Goal: Information Seeking & Learning: Learn about a topic

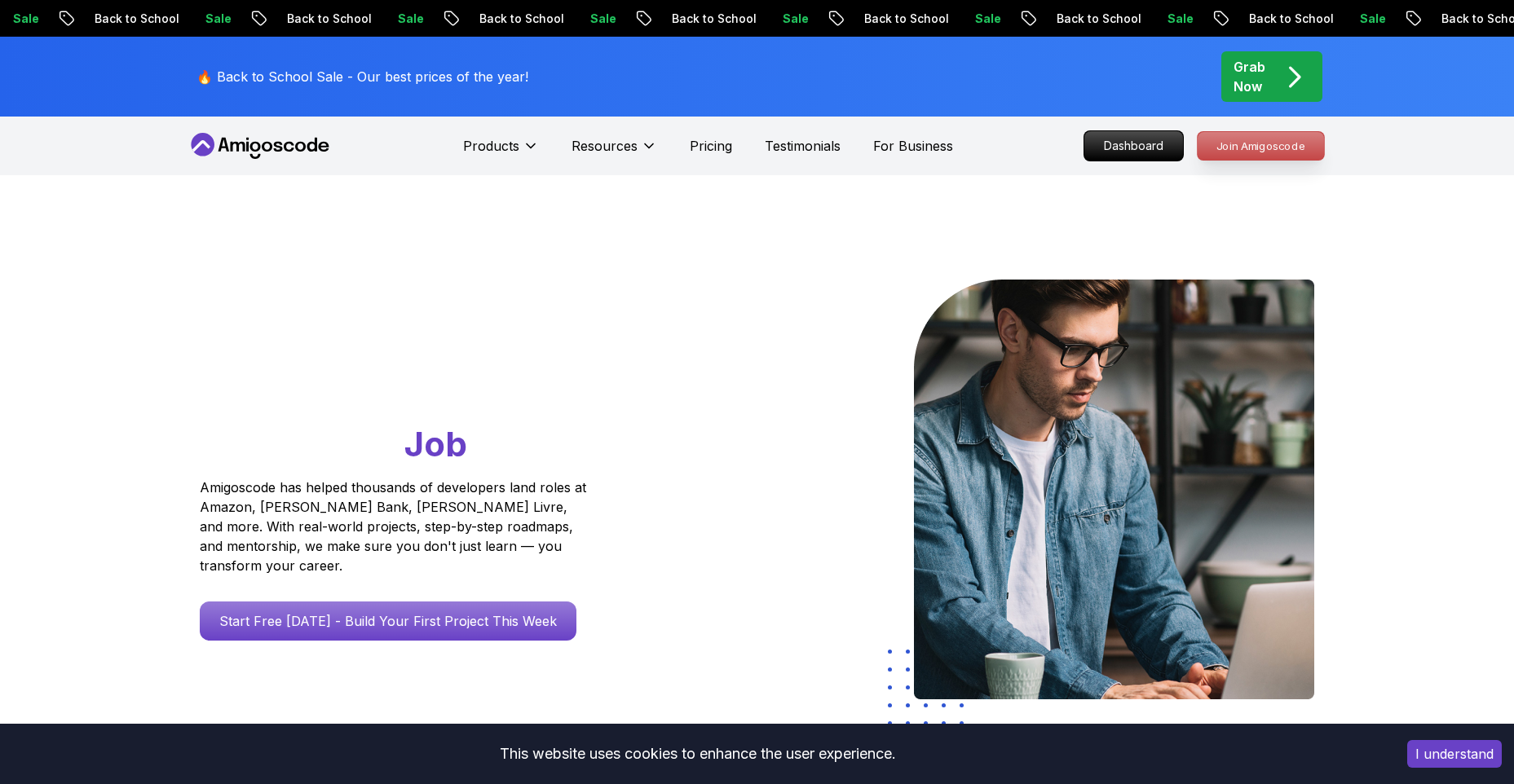
drag, startPoint x: 0, startPoint y: 0, endPoint x: 1278, endPoint y: 138, distance: 1285.4
click at [1278, 138] on p "Join Amigoscode" at bounding box center [1260, 145] width 126 height 28
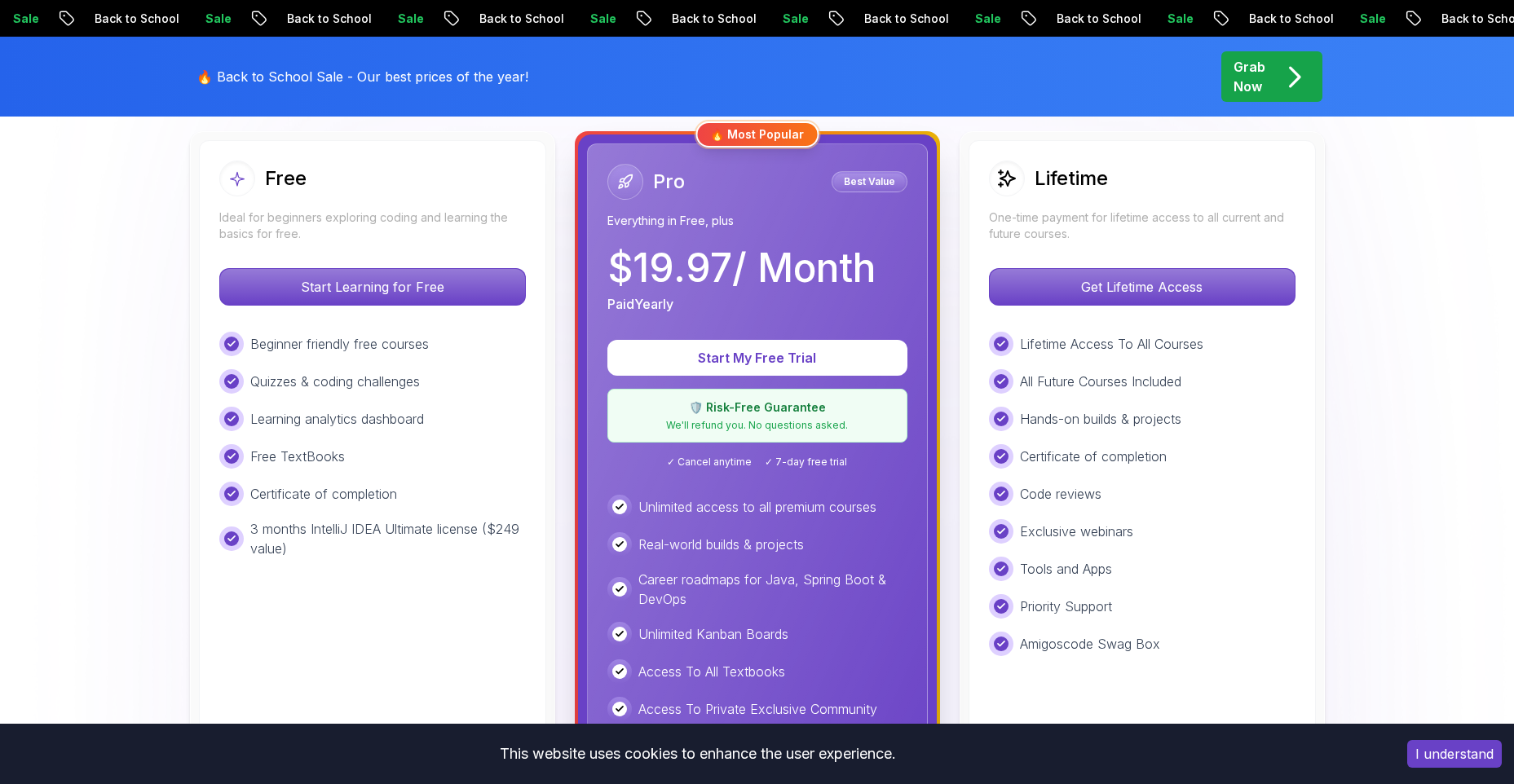
scroll to position [544, 0]
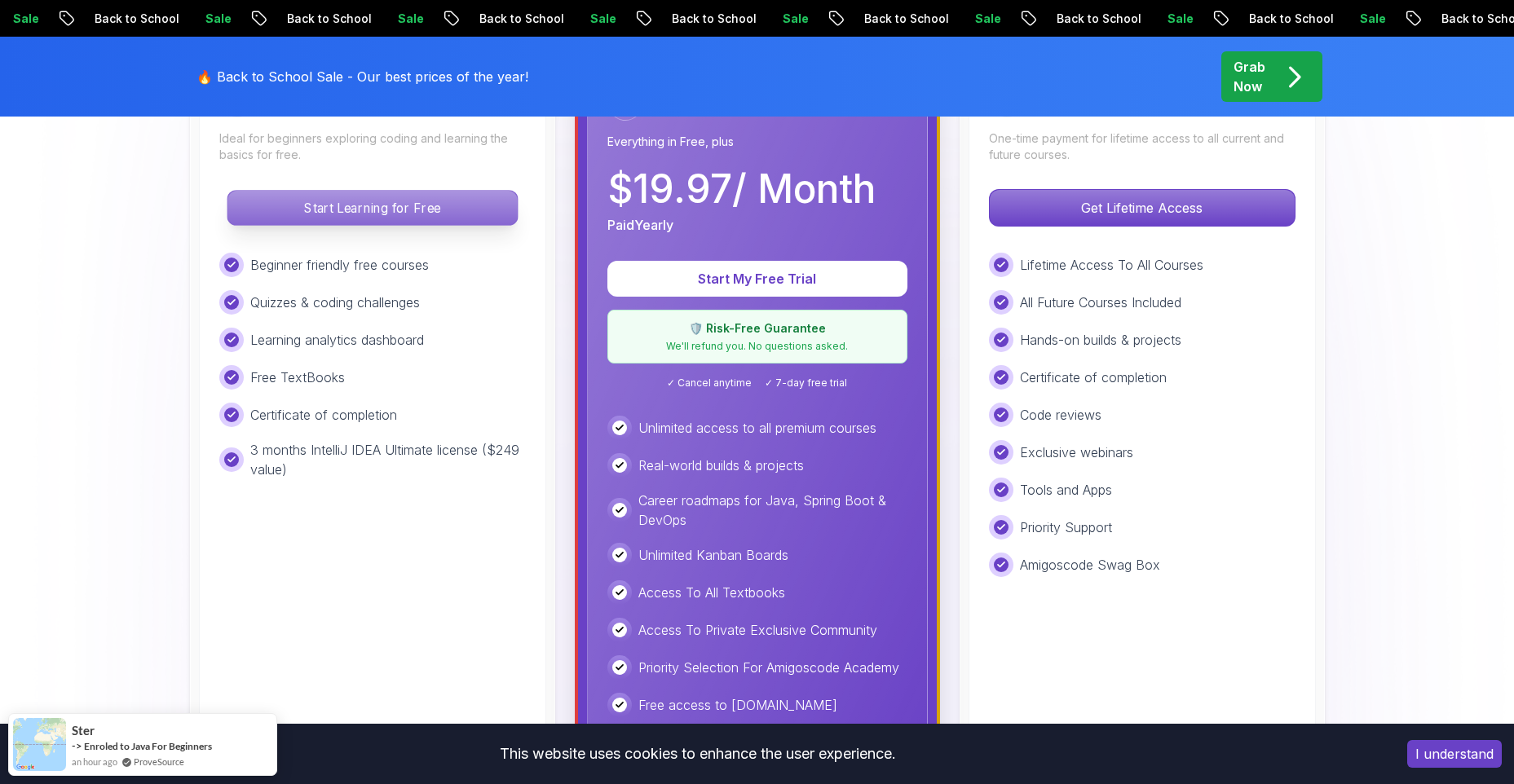
click at [392, 203] on p "Start Learning for Free" at bounding box center [372, 207] width 289 height 34
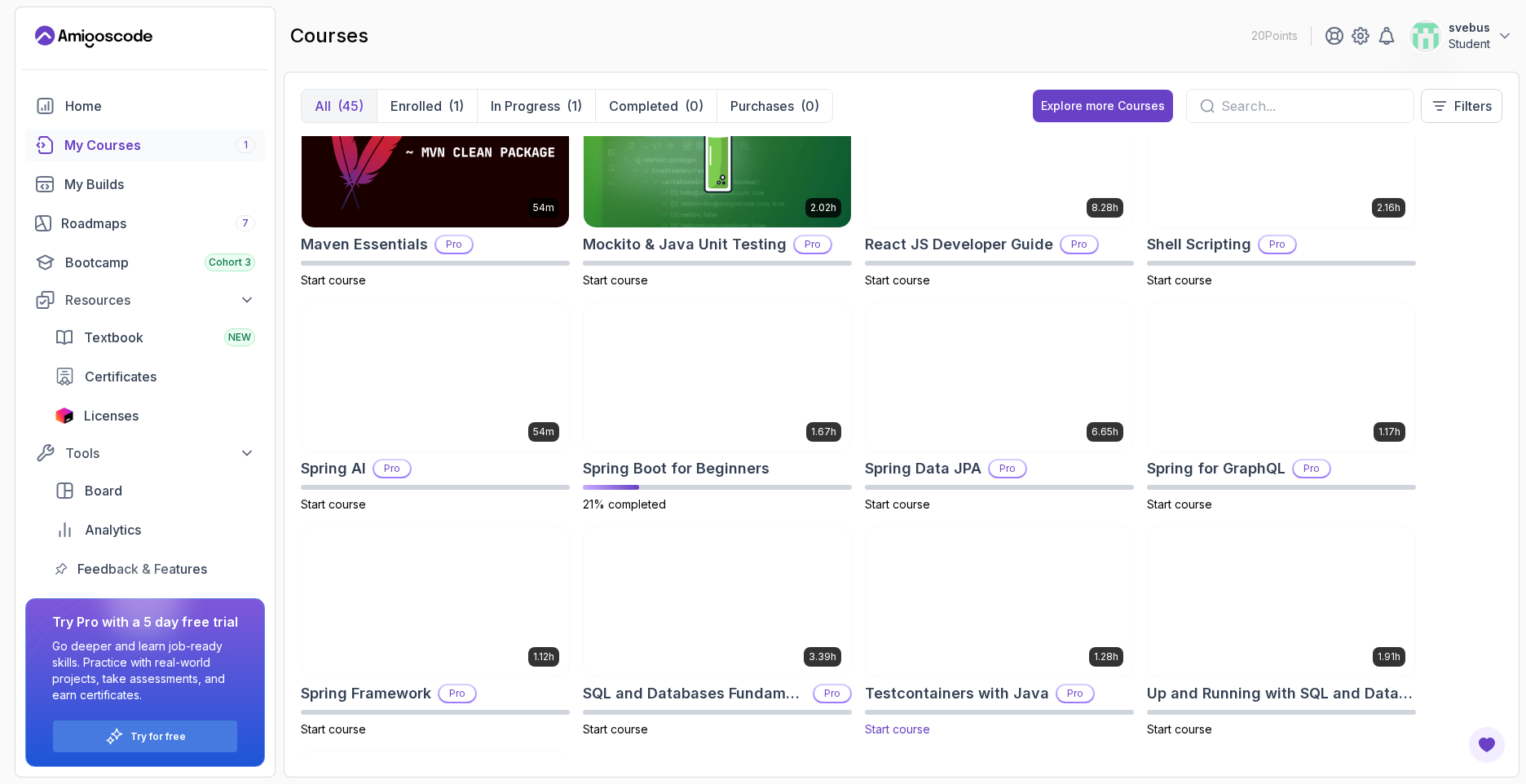
scroll to position [2078, 0]
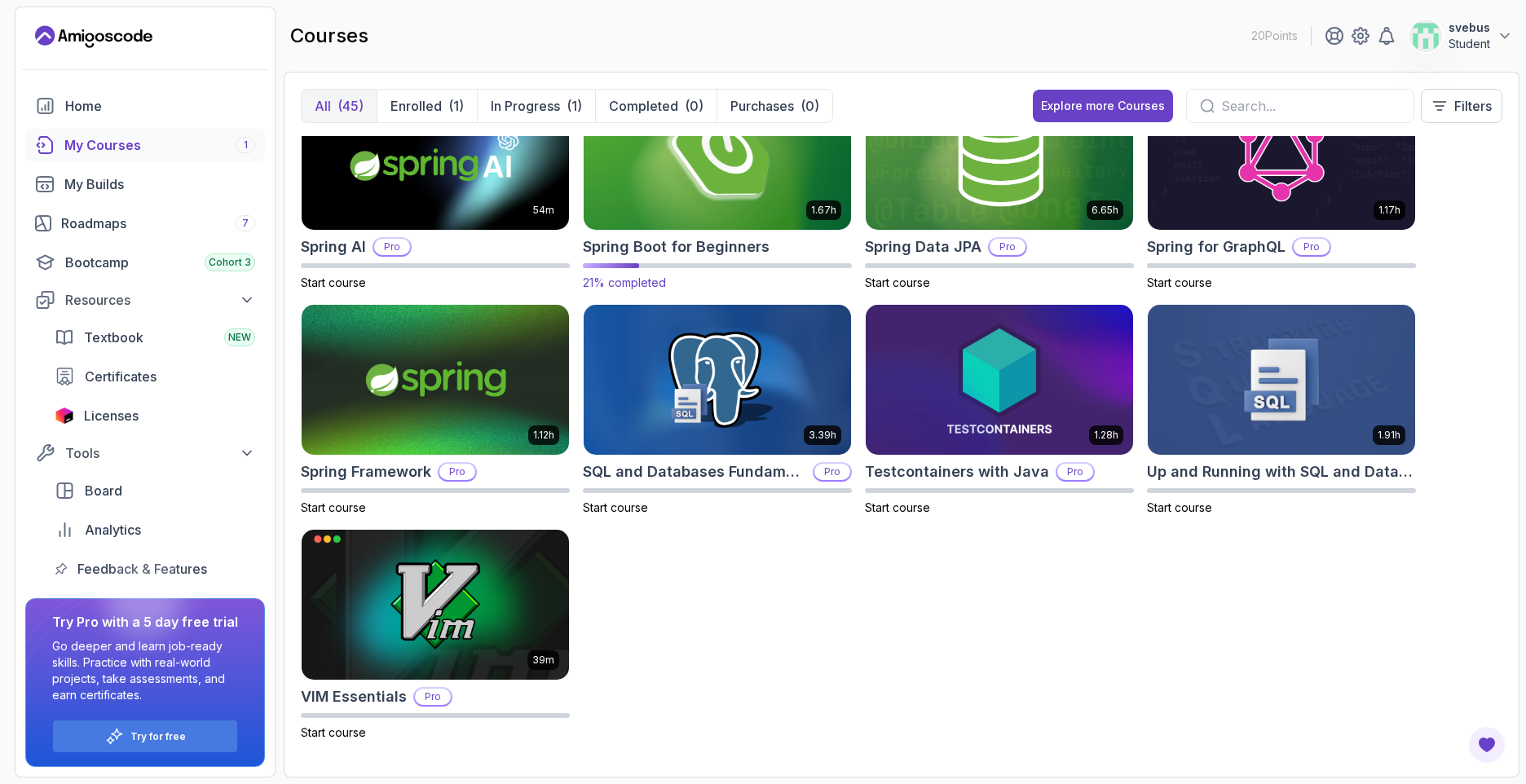
click at [668, 196] on img at bounding box center [717, 155] width 280 height 158
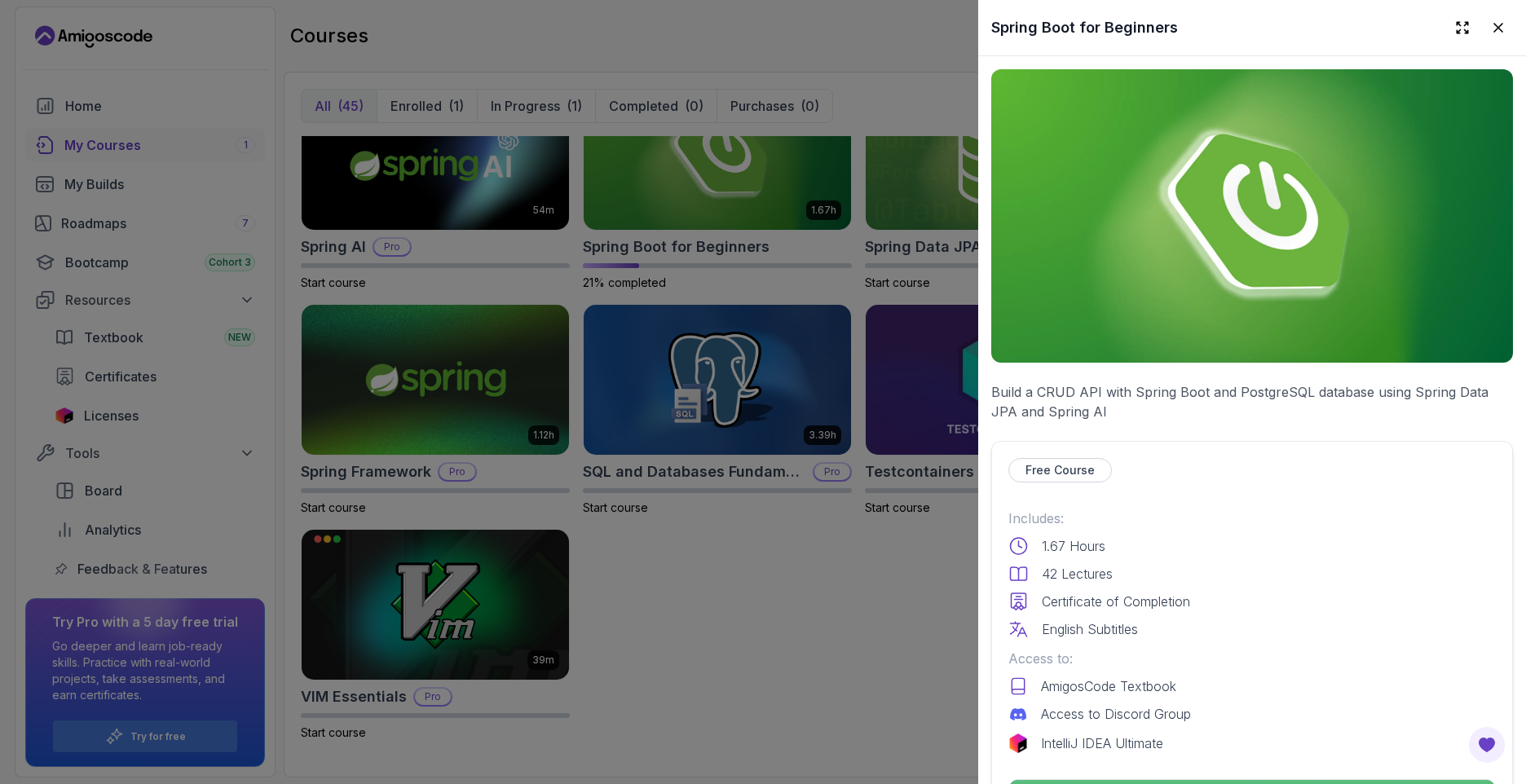
scroll to position [271, 0]
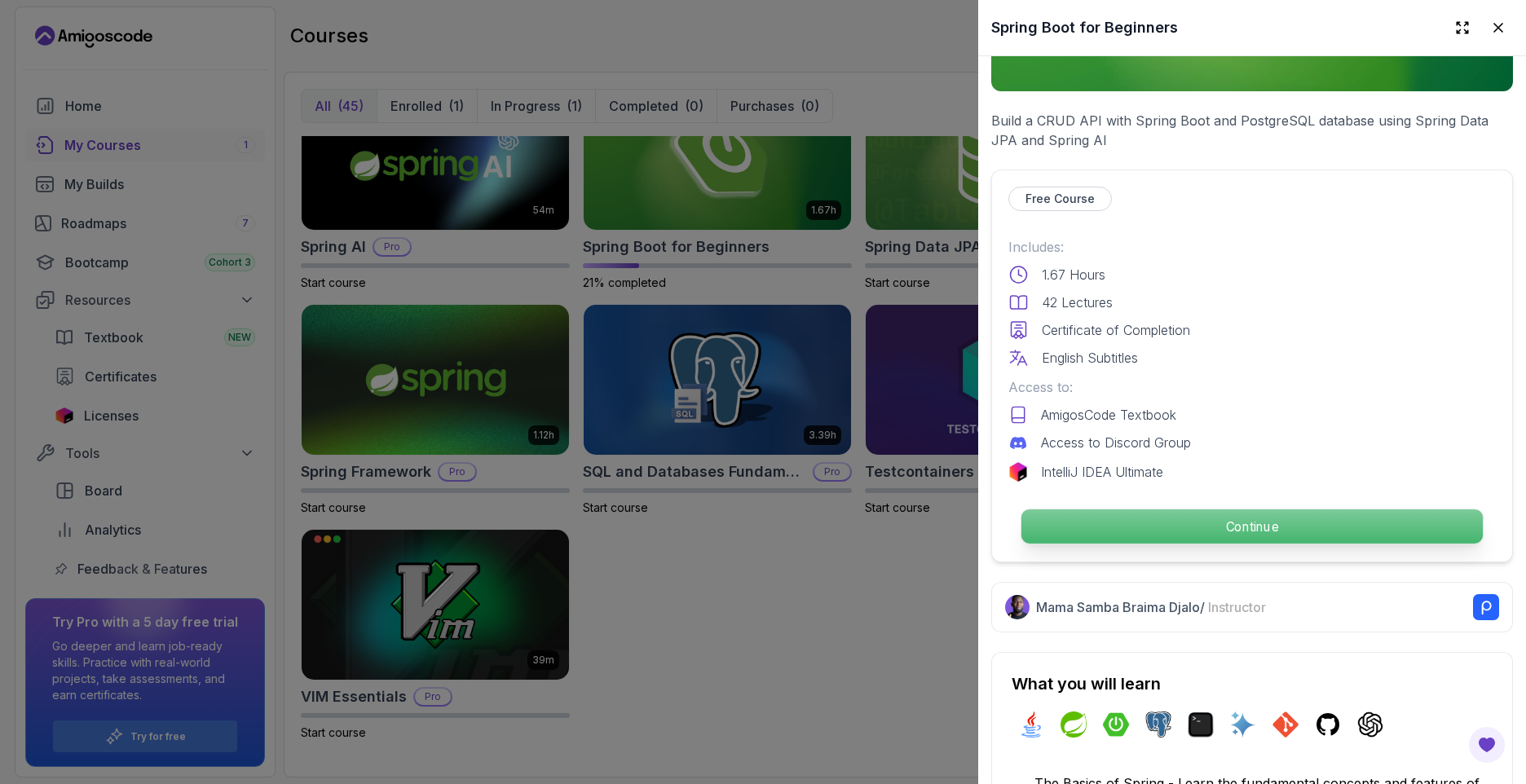
click at [1224, 517] on p "Continue" at bounding box center [1253, 526] width 461 height 34
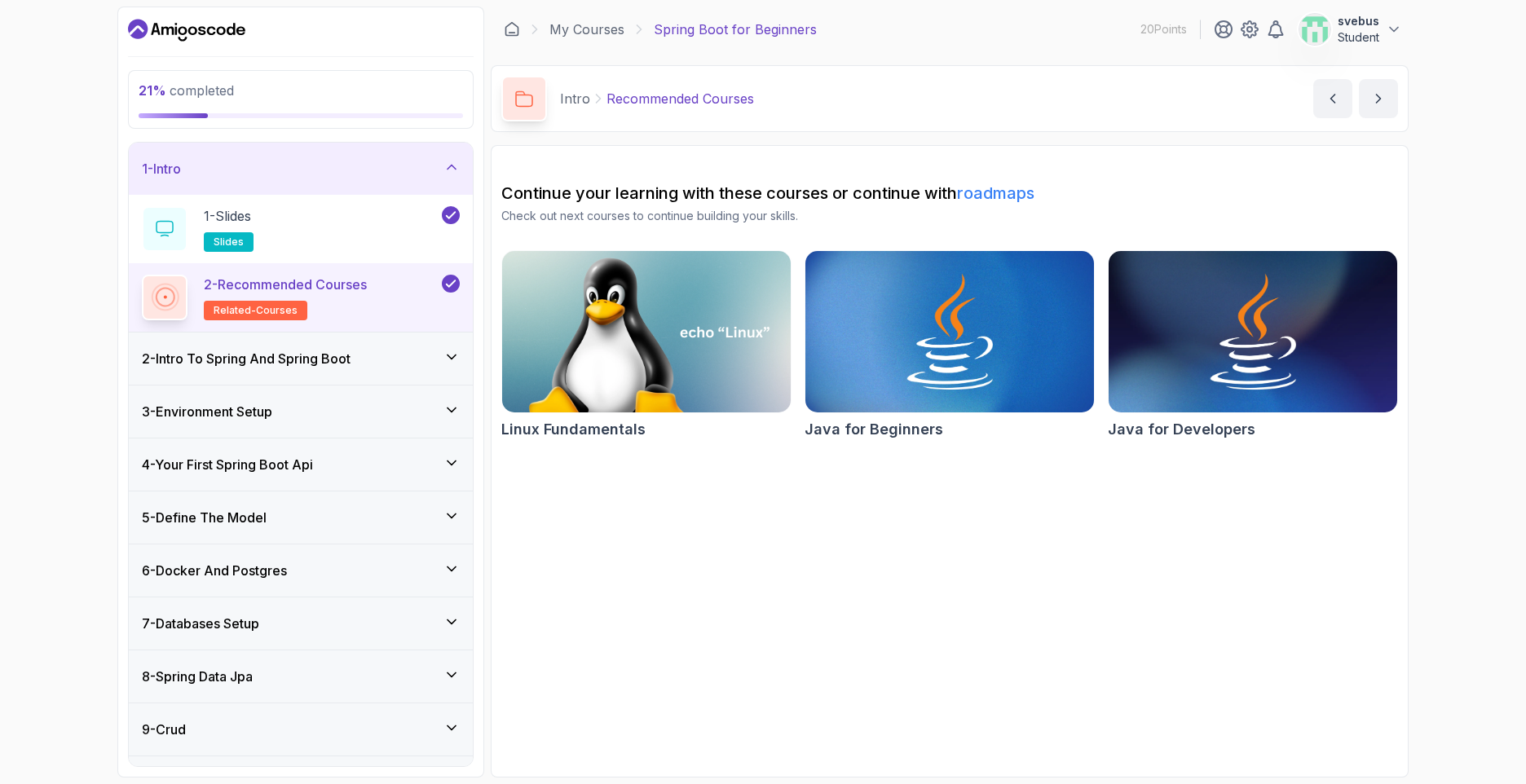
click at [421, 351] on div "2 - Intro To Spring And Spring Boot" at bounding box center [300, 359] width 318 height 20
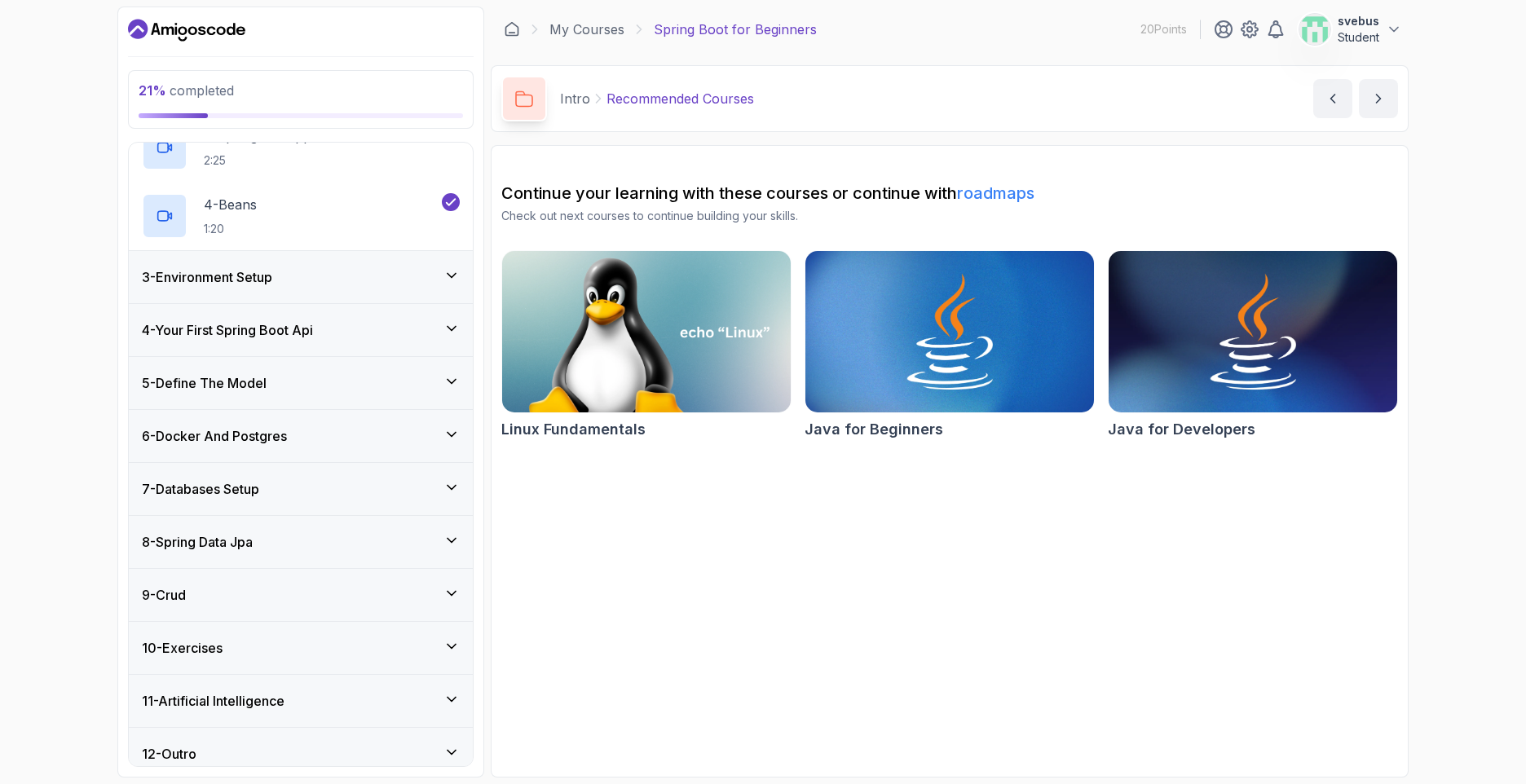
click at [460, 272] on div "3 - Environment Setup" at bounding box center [301, 277] width 344 height 53
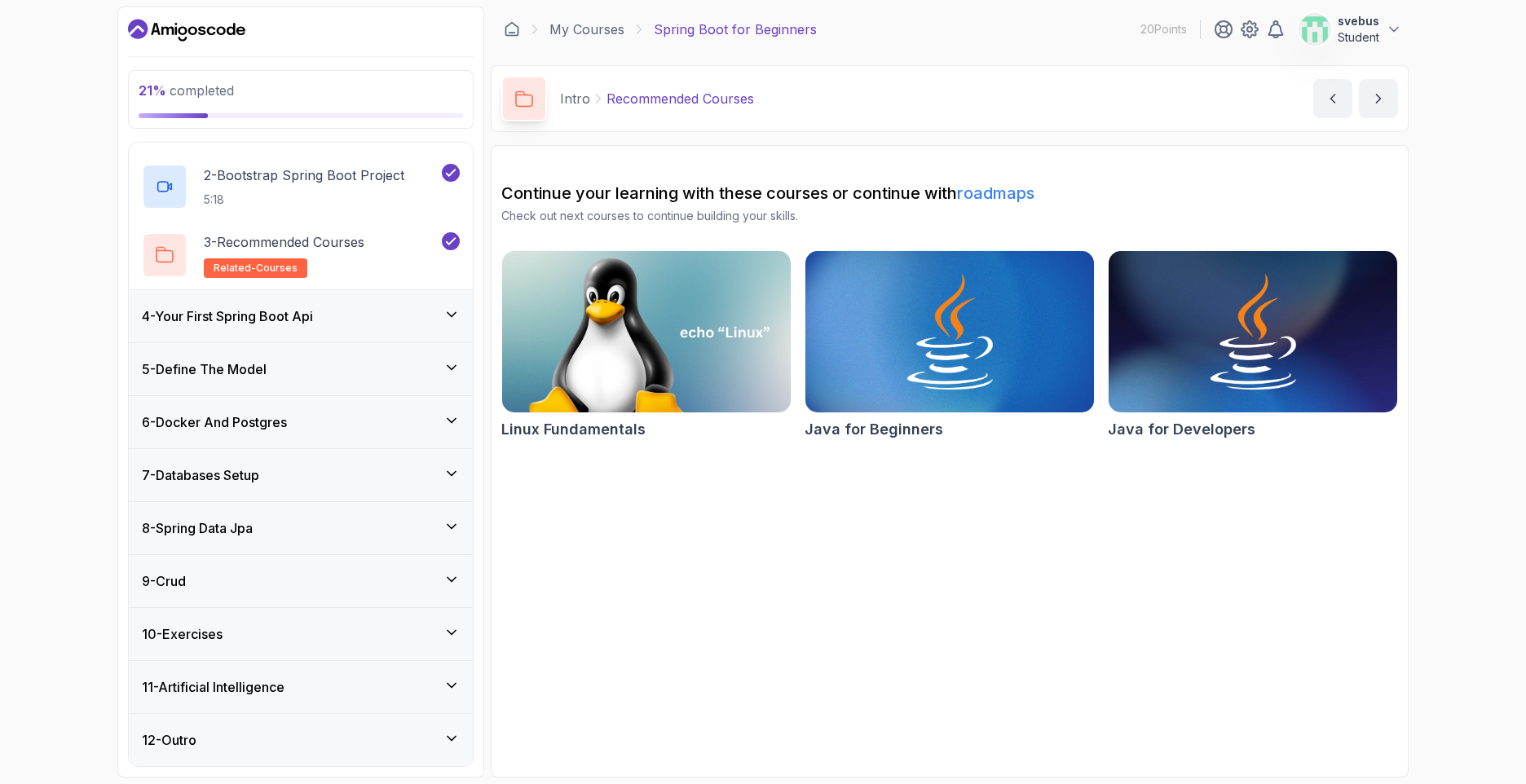
click at [441, 310] on div "4 - Your First Spring Boot Api" at bounding box center [300, 316] width 318 height 20
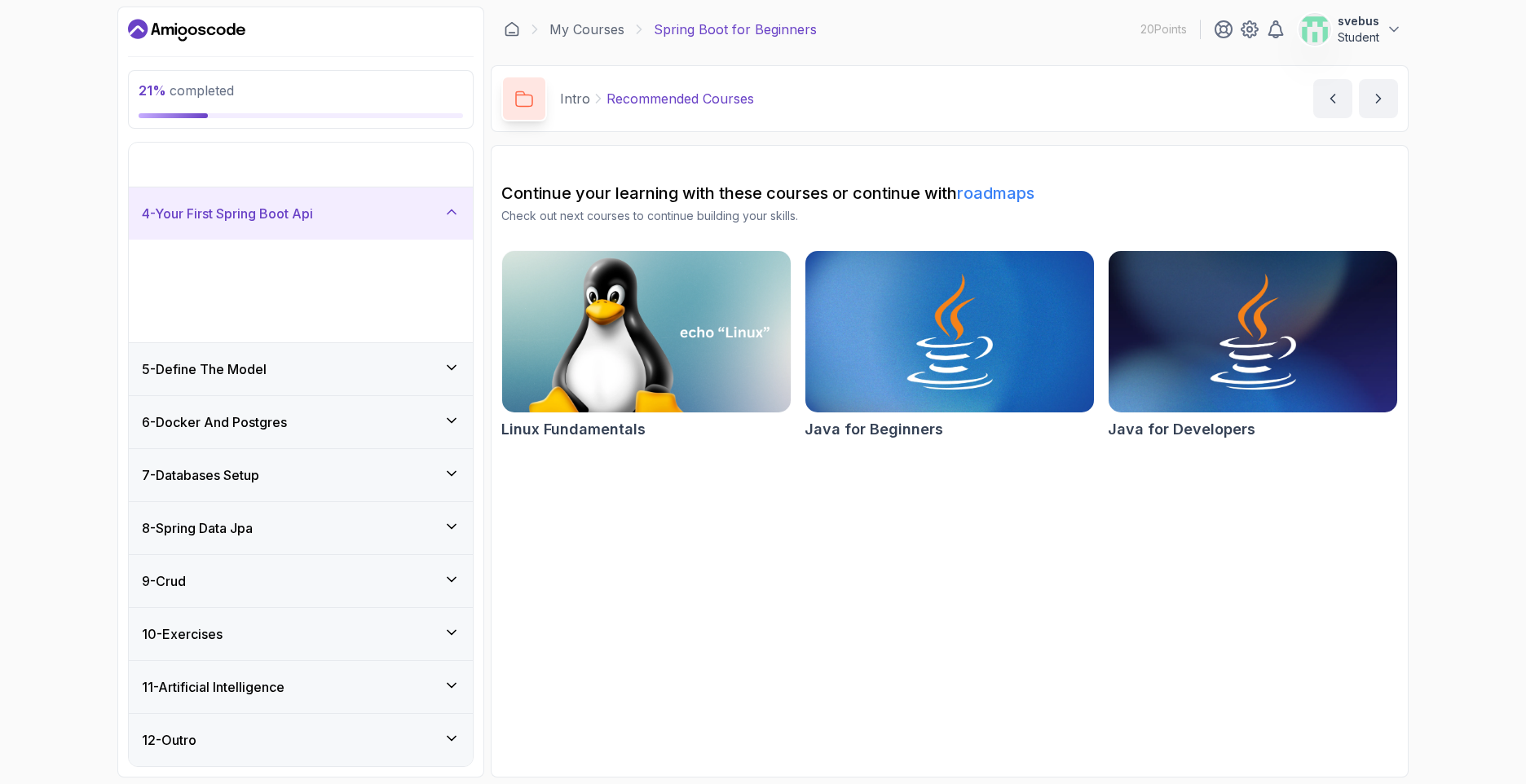
scroll to position [12, 0]
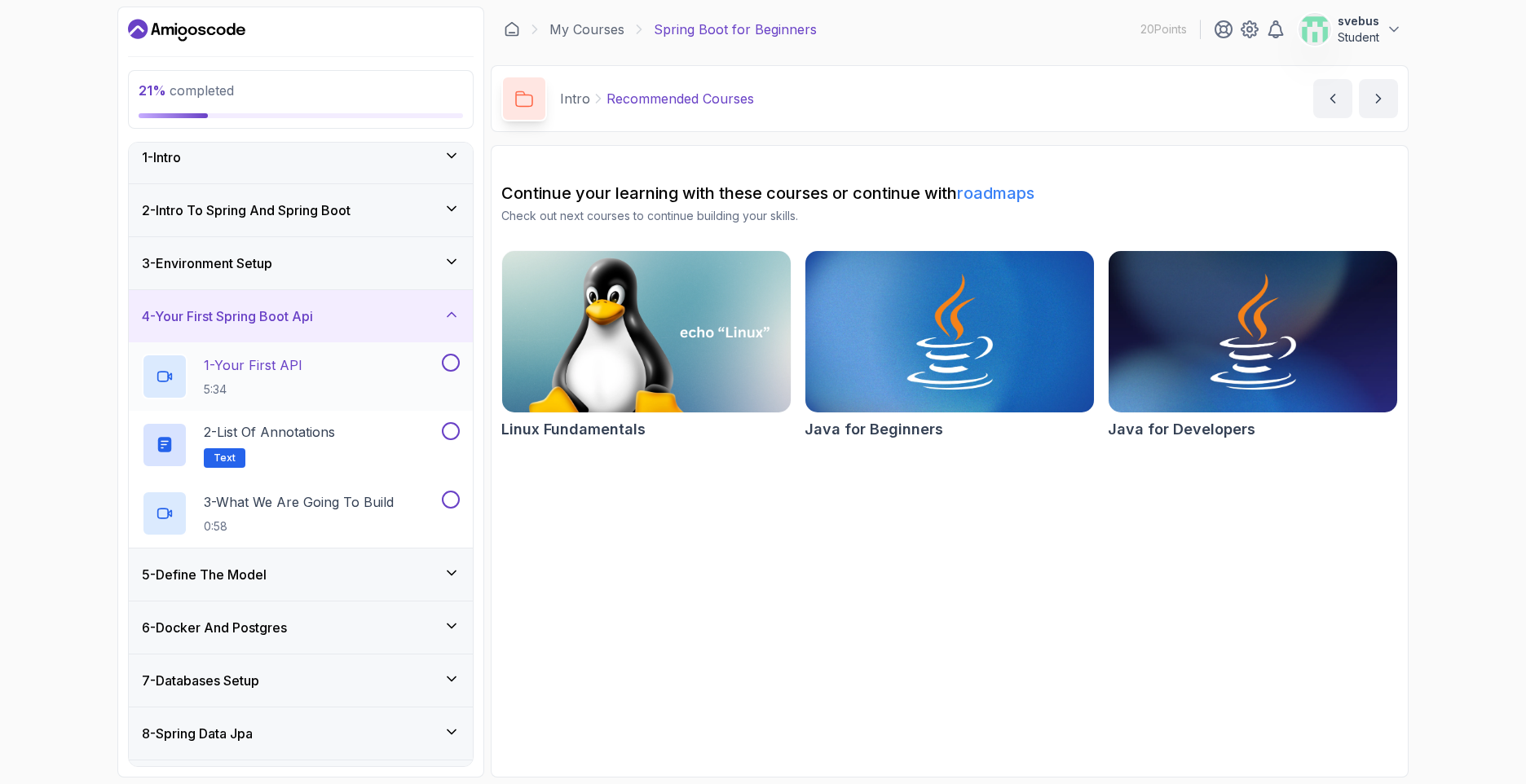
click at [383, 376] on div "1 - Your First API 5:34" at bounding box center [289, 376] width 296 height 45
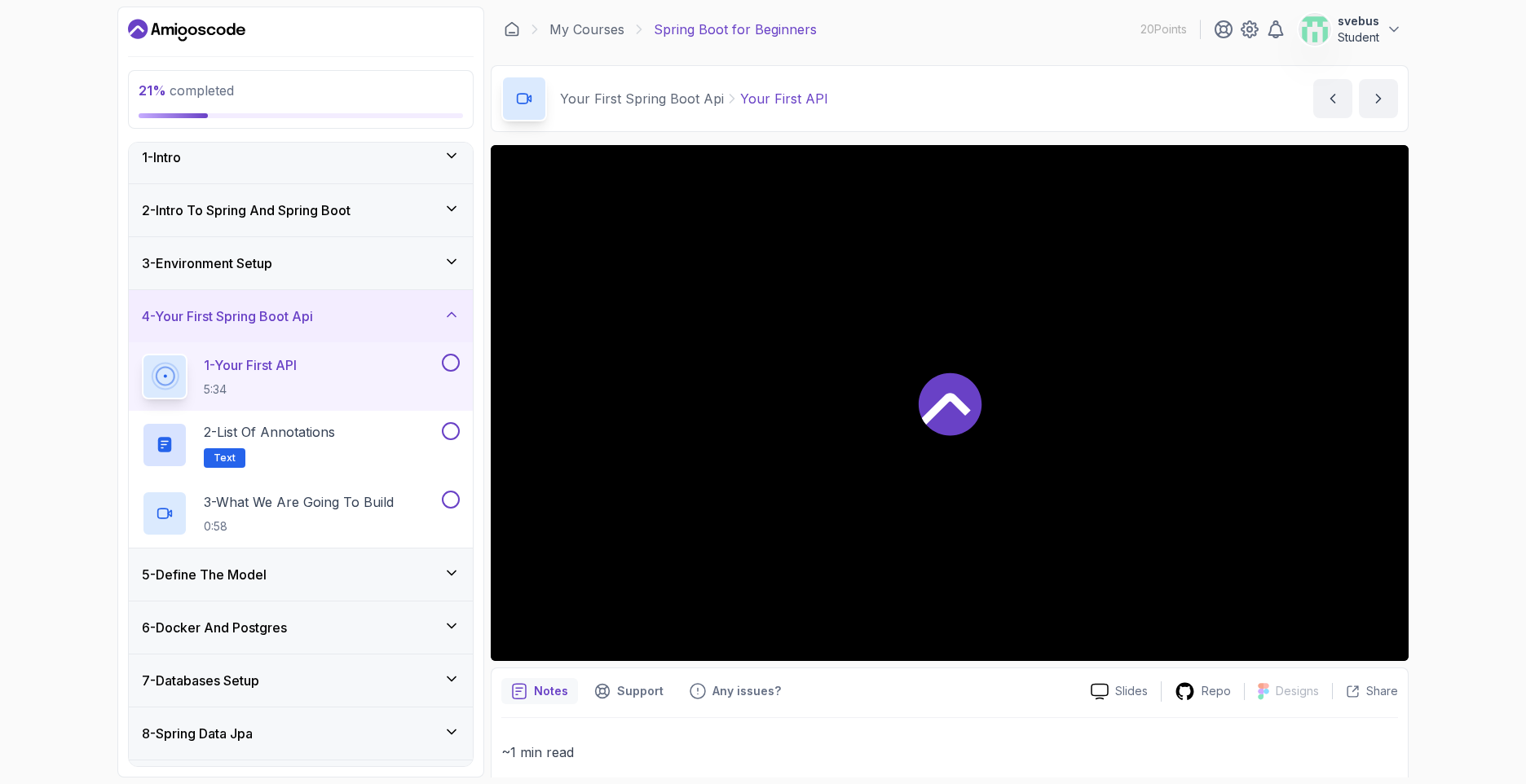
click at [976, 402] on icon at bounding box center [950, 404] width 63 height 63
click at [335, 452] on h2 "2 - List of Annotations Text" at bounding box center [269, 444] width 131 height 45
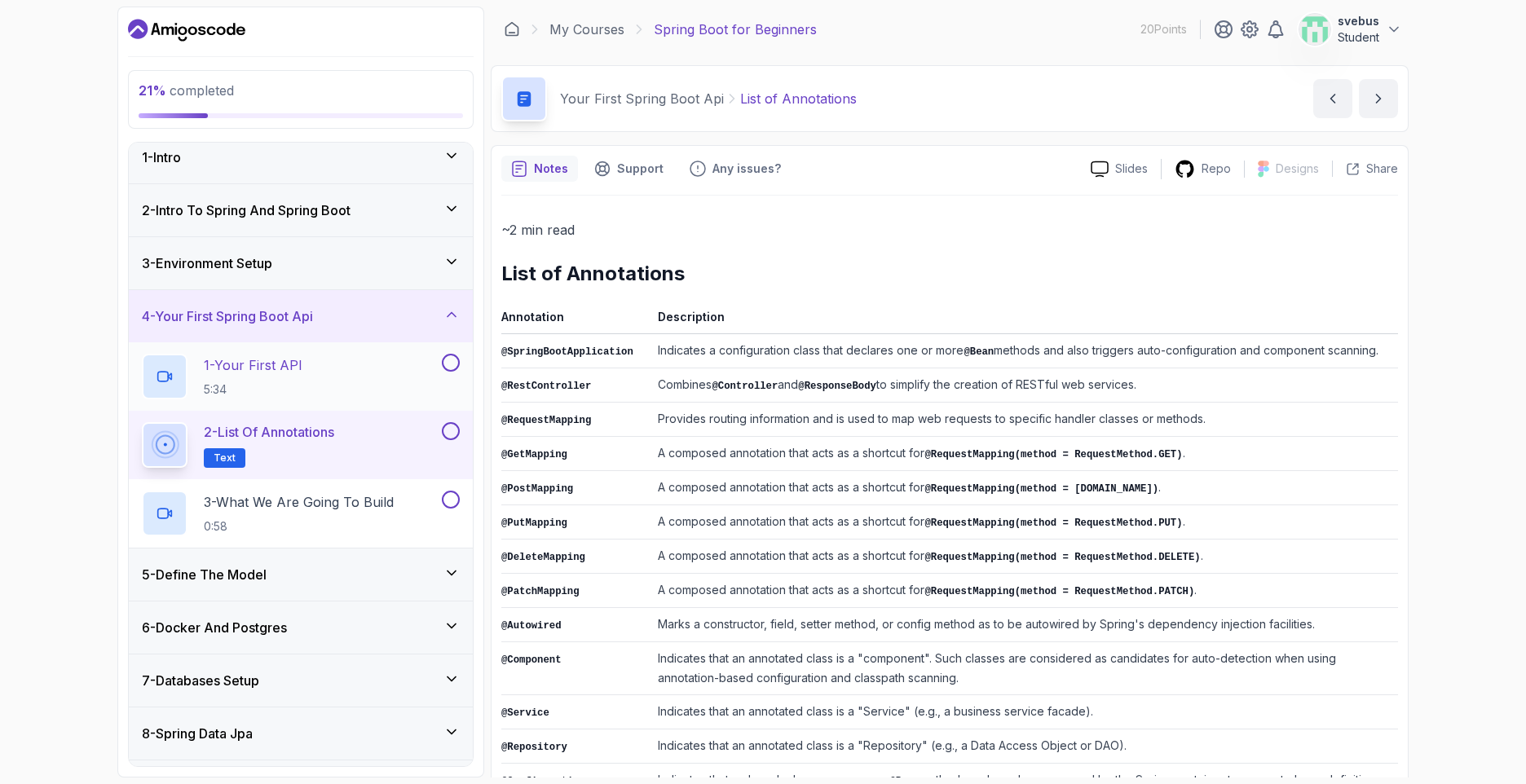
click at [384, 382] on div "1 - Your First API 5:34" at bounding box center [289, 376] width 296 height 45
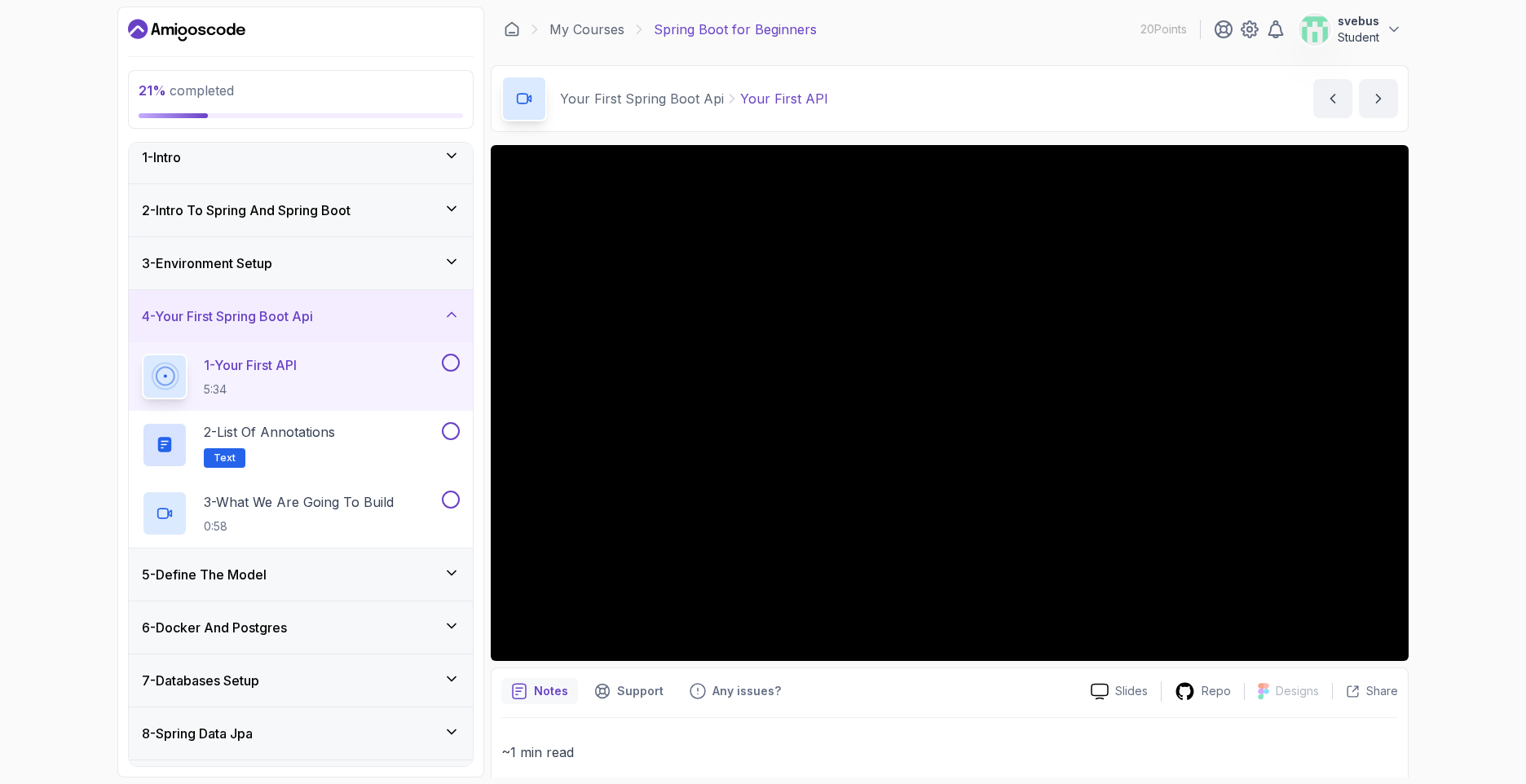
click at [452, 567] on icon at bounding box center [451, 573] width 16 height 16
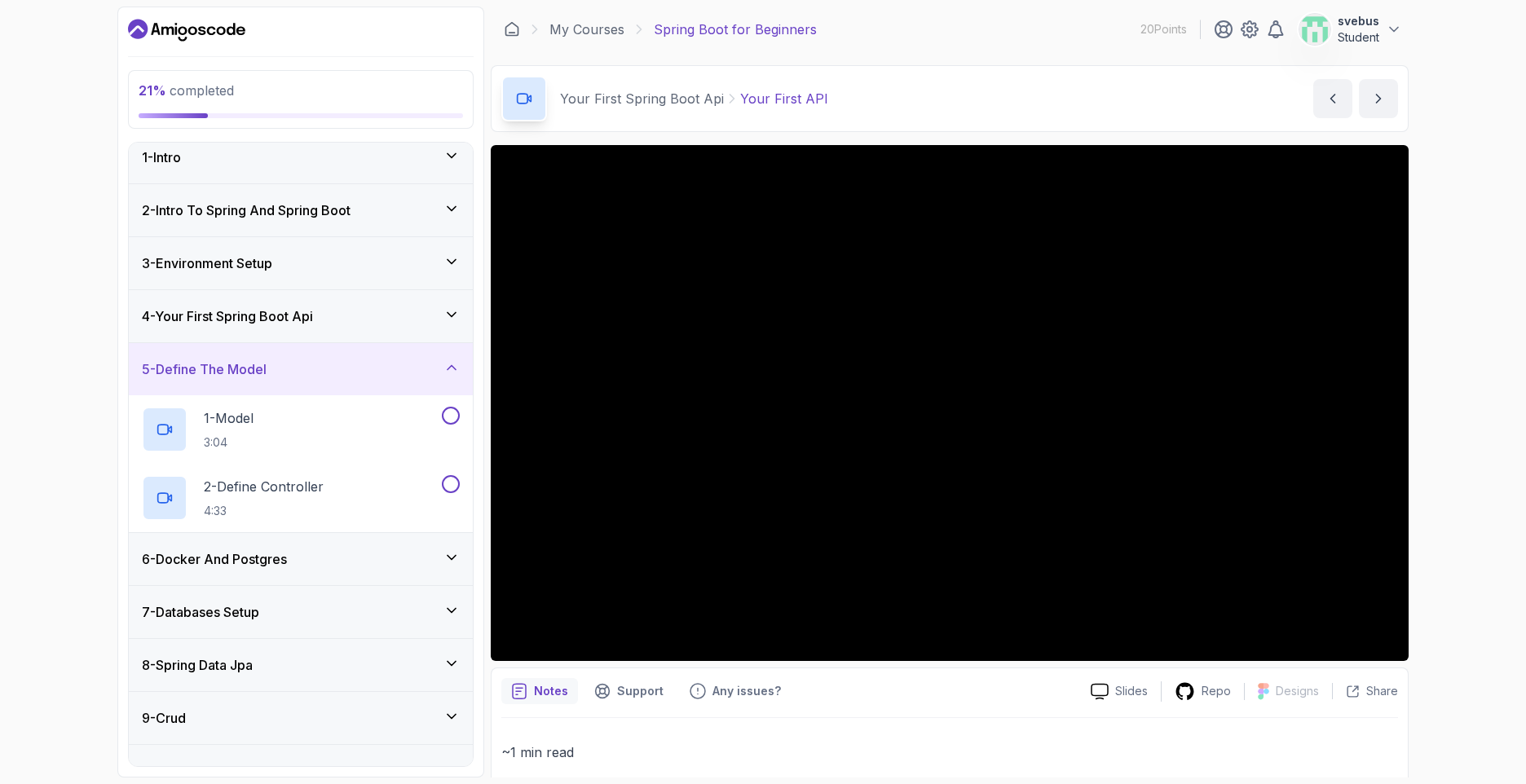
click at [457, 382] on div "5 - Define The Model" at bounding box center [301, 369] width 344 height 53
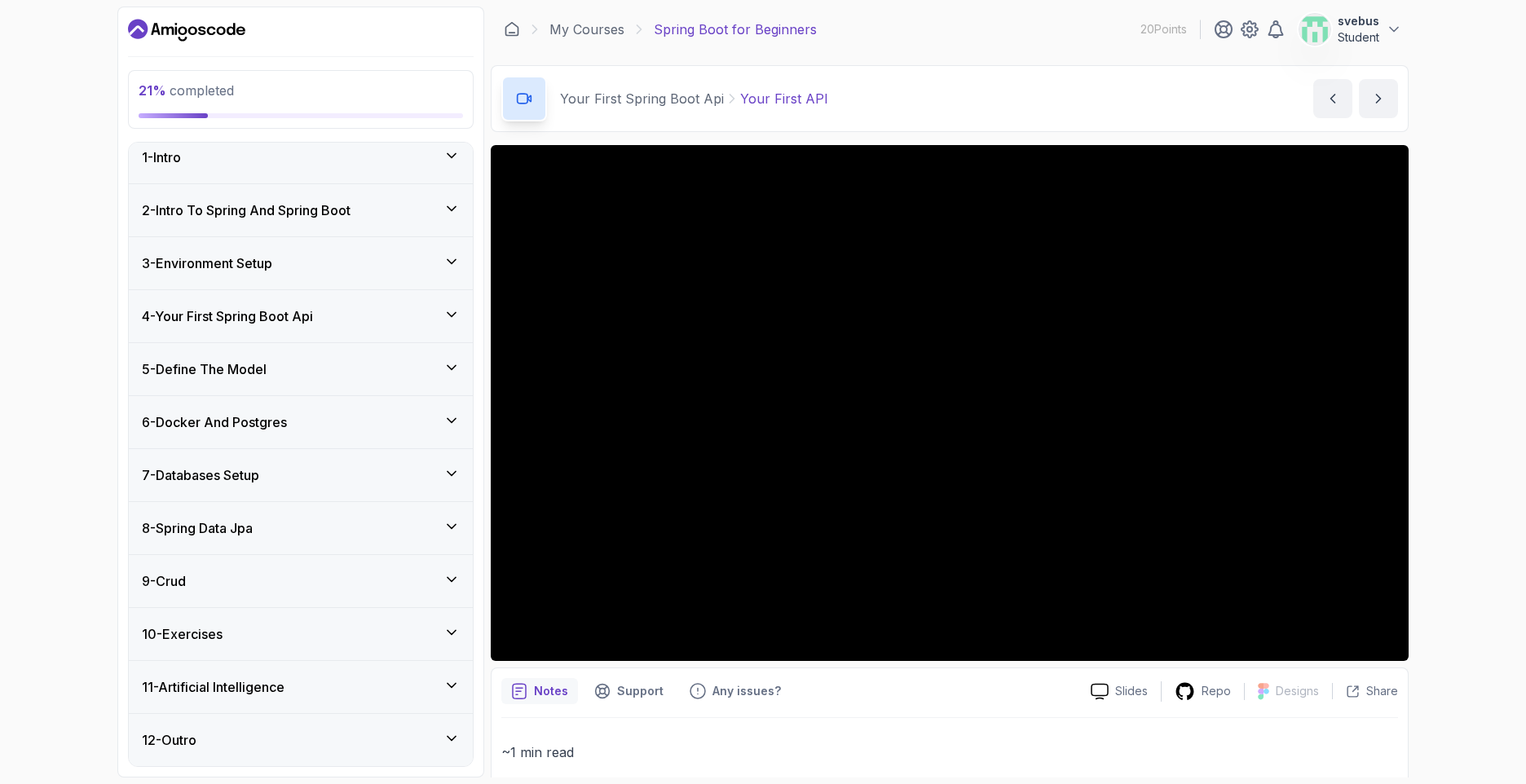
click at [445, 529] on icon at bounding box center [451, 526] width 16 height 16
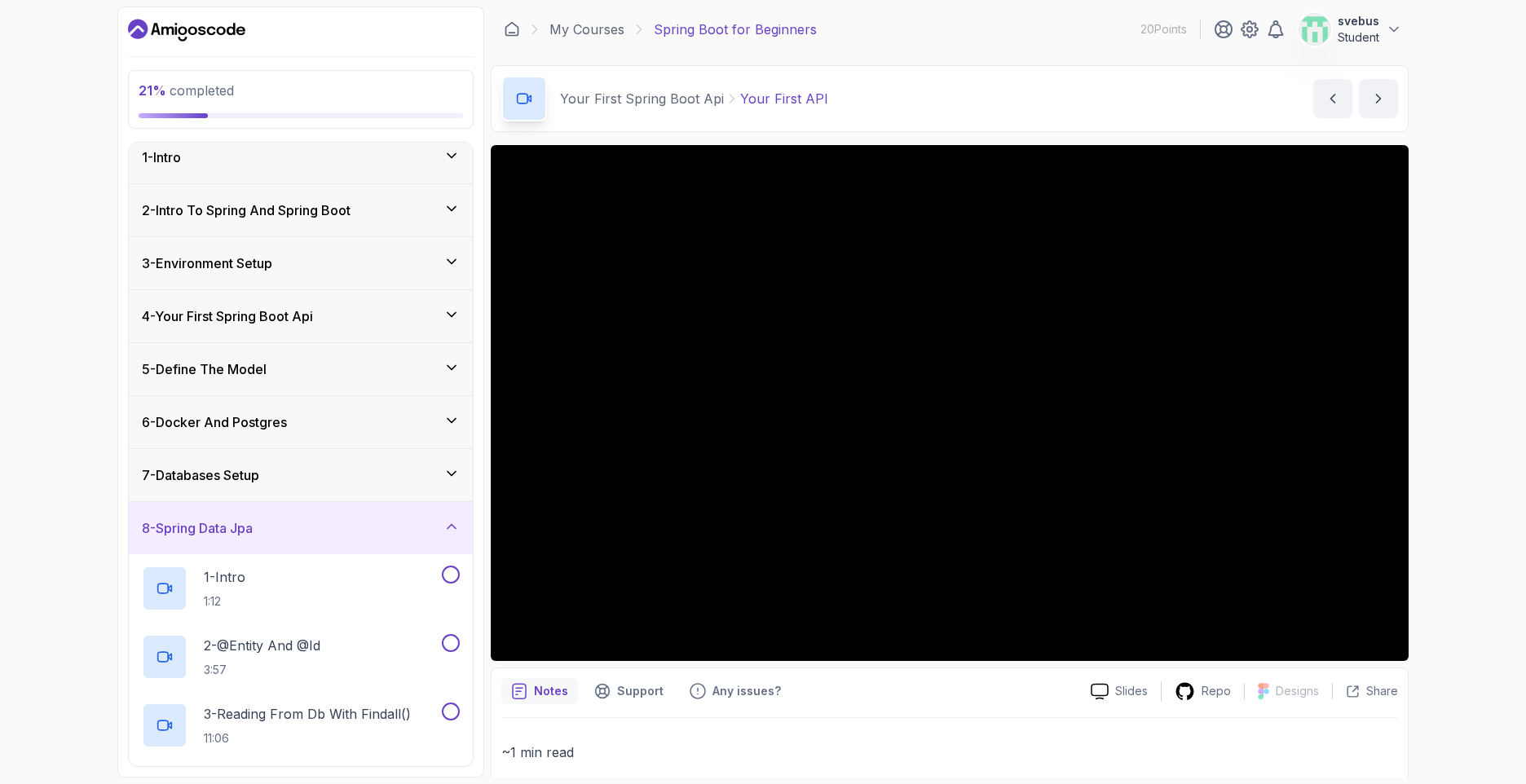
click at [450, 517] on div "8 - Spring Data Jpa" at bounding box center [301, 528] width 344 height 53
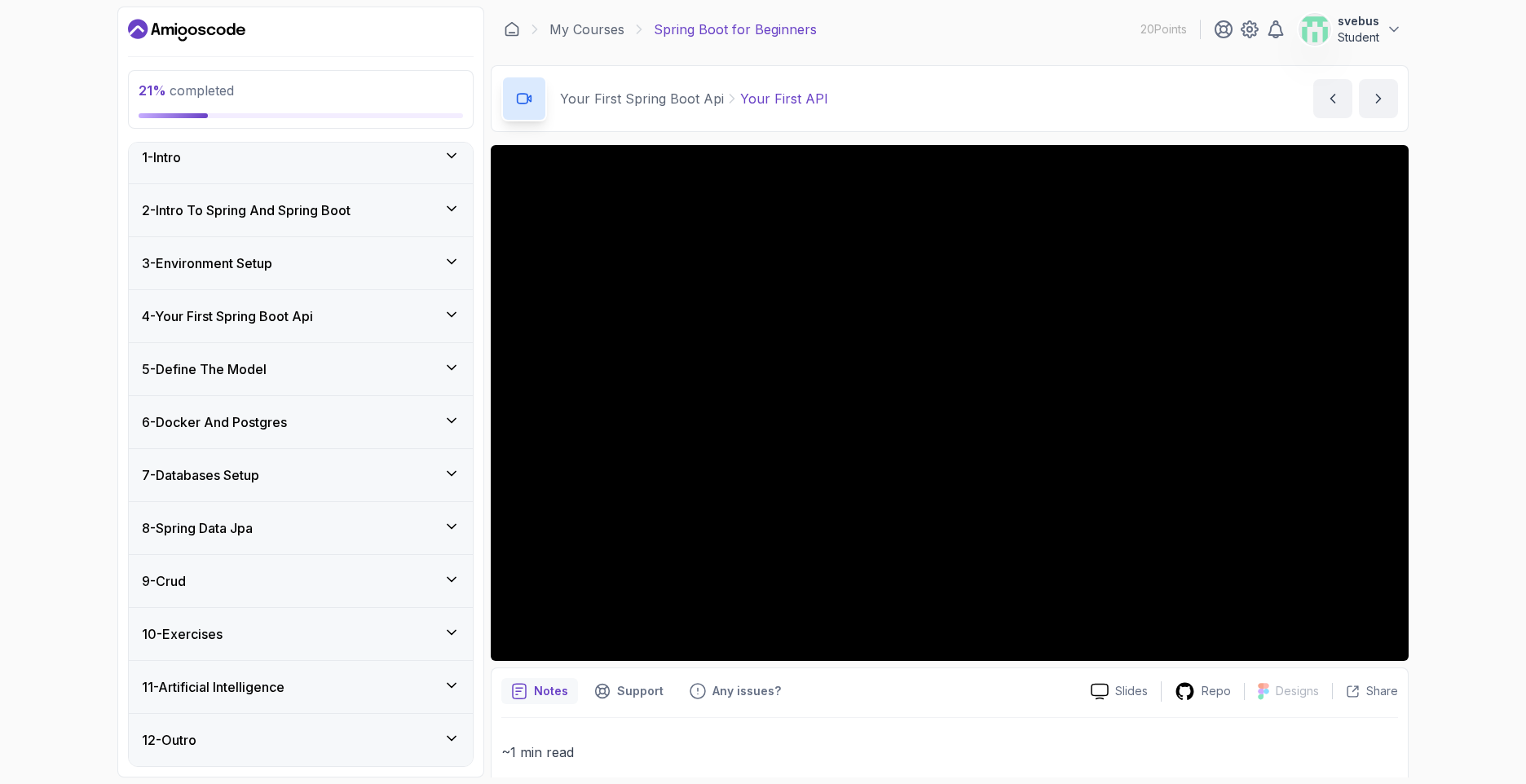
click at [141, 211] on div "2 - Intro To Spring And Spring Boot" at bounding box center [301, 210] width 344 height 53
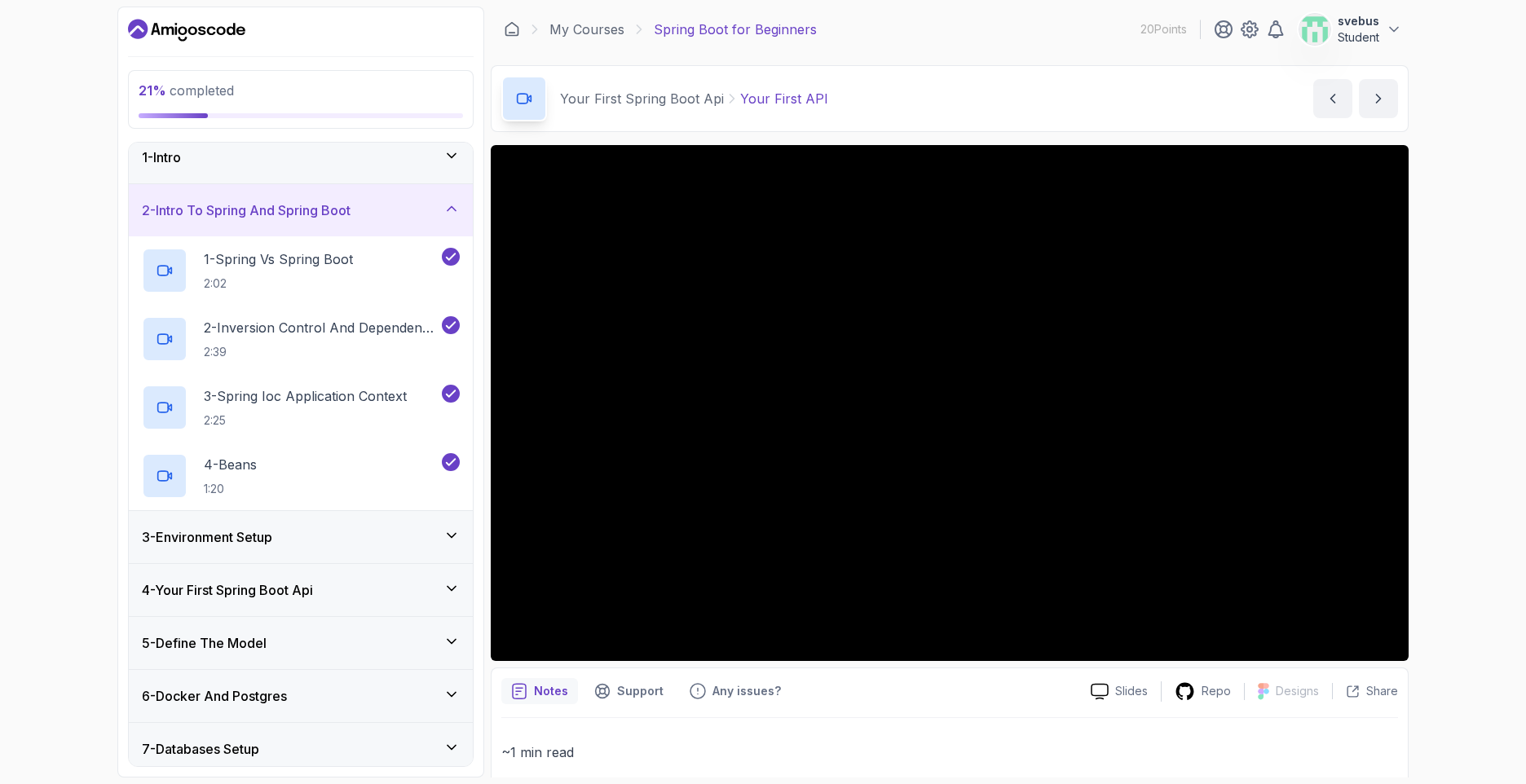
click at [1152, 32] on p "20 Points" at bounding box center [1164, 29] width 46 height 16
click at [1405, 21] on div "My Courses Spring Boot for Beginners 20 Points svebus Student" at bounding box center [949, 28] width 918 height 45
click at [1387, 24] on icon at bounding box center [1394, 29] width 16 height 16
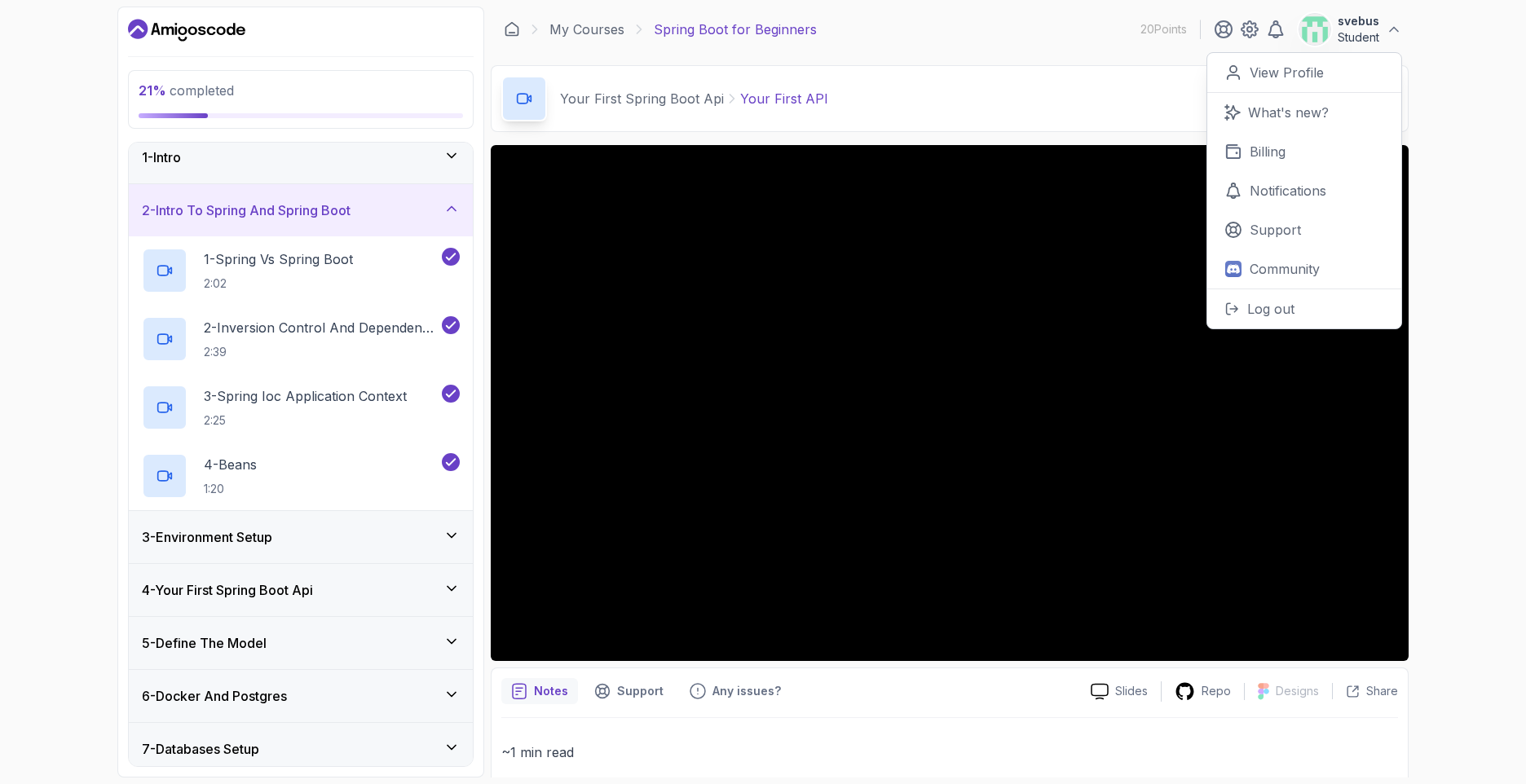
click at [1013, 102] on div "Your First Spring Boot Api Your First API Your First API by [PERSON_NAME]" at bounding box center [949, 98] width 918 height 67
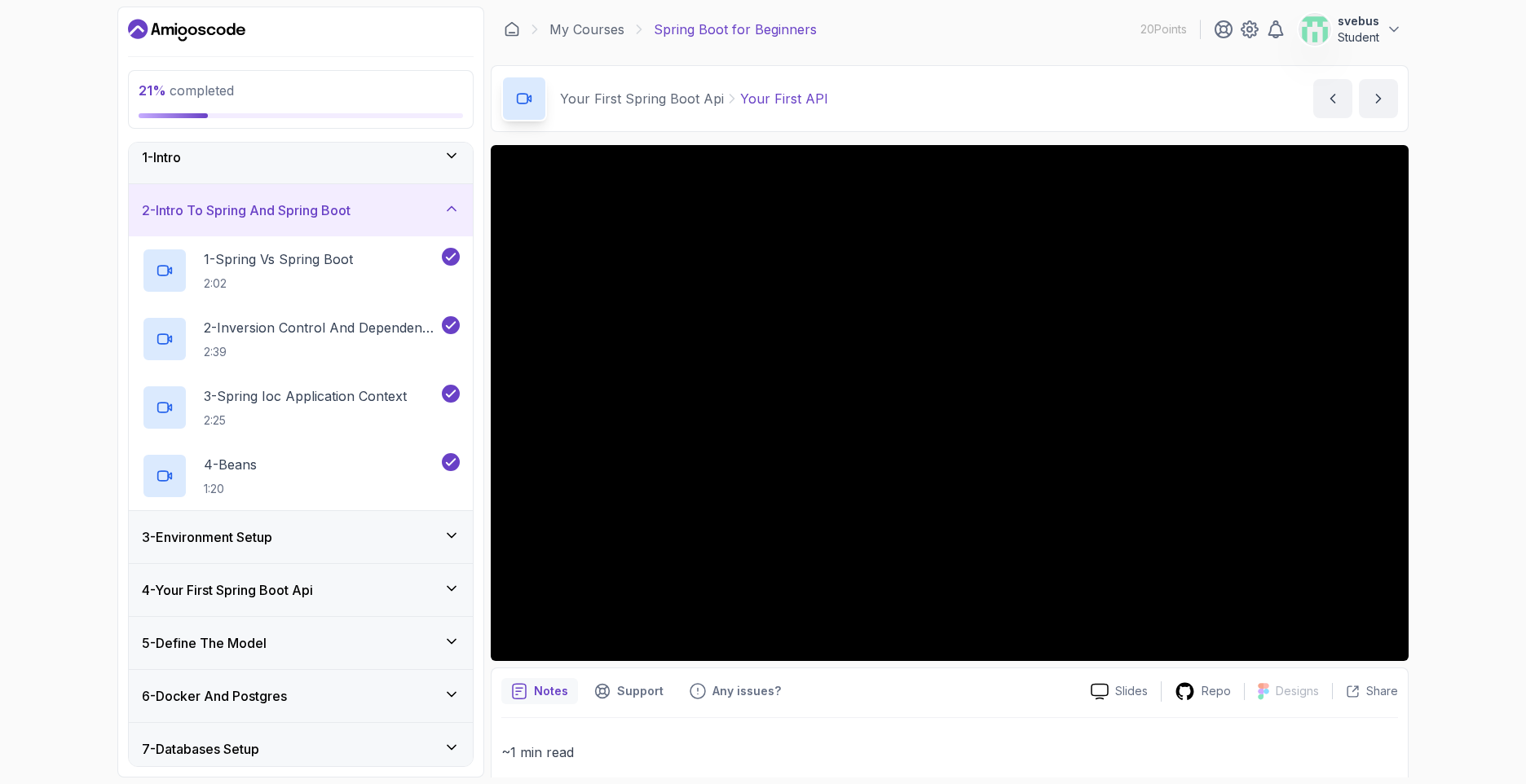
click at [442, 211] on div "2 - Intro To Spring And Spring Boot" at bounding box center [300, 210] width 318 height 20
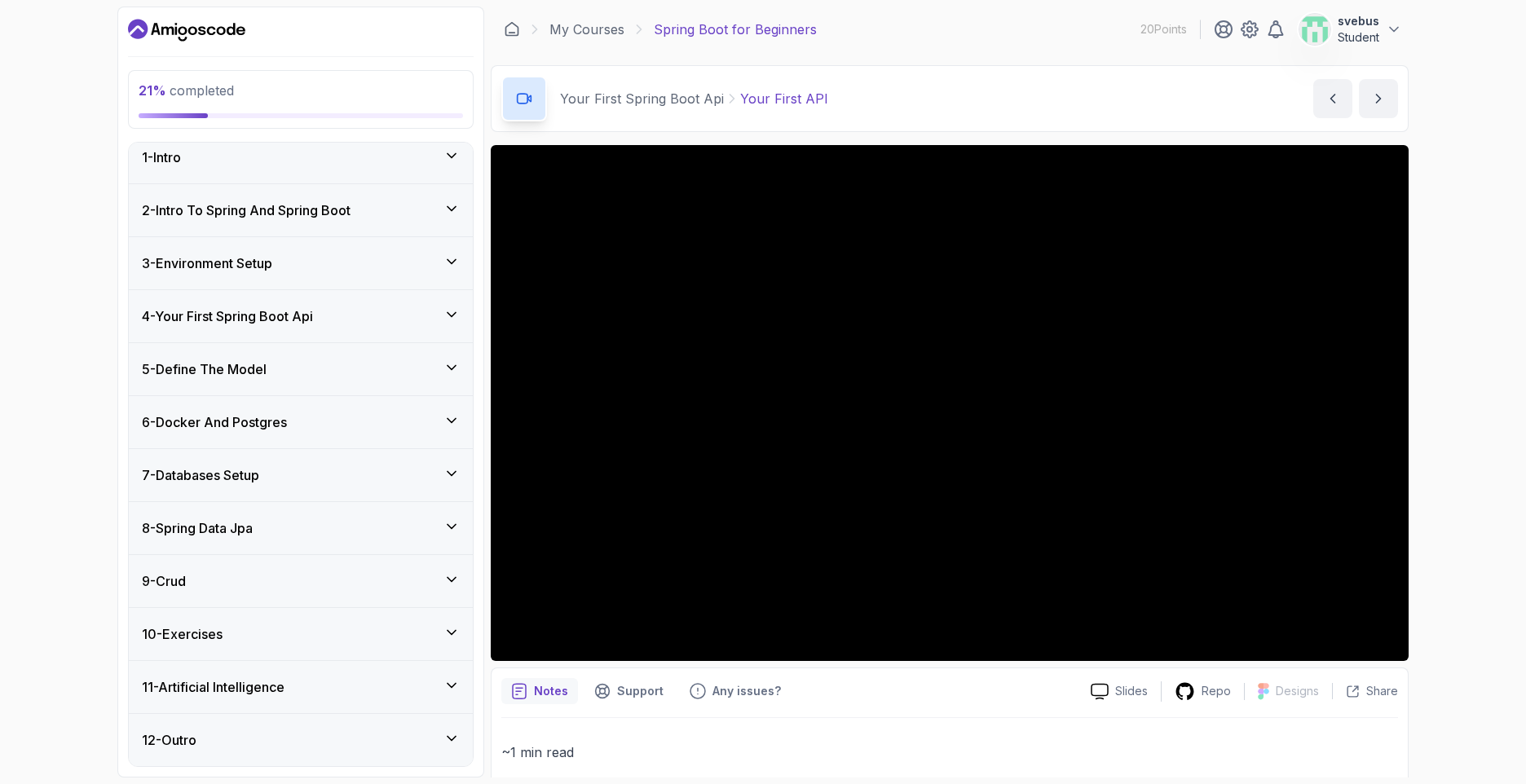
click at [394, 319] on div "4 - Your First Spring Boot Api" at bounding box center [300, 316] width 318 height 20
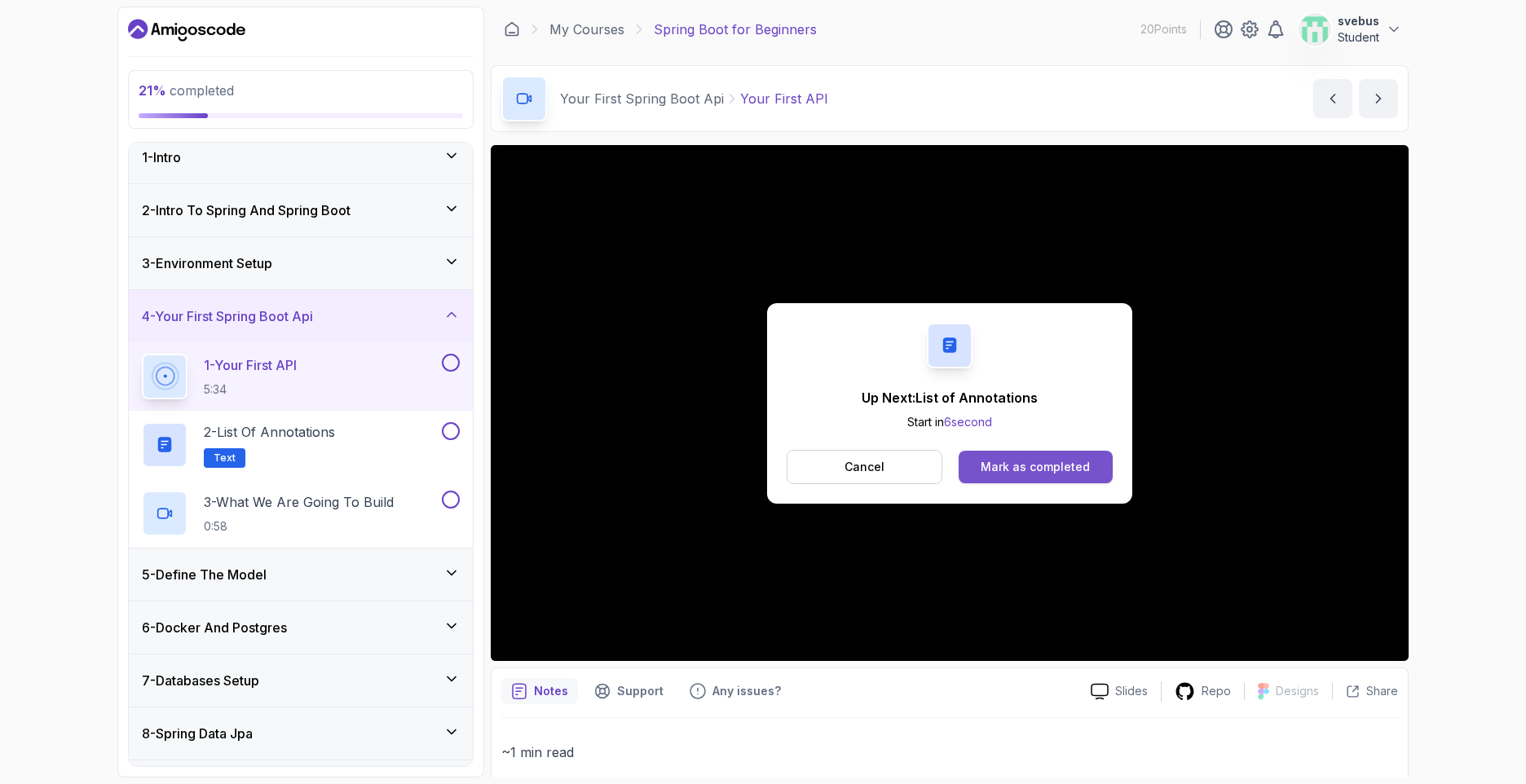
click at [1096, 461] on button "Mark as completed" at bounding box center [1035, 466] width 154 height 33
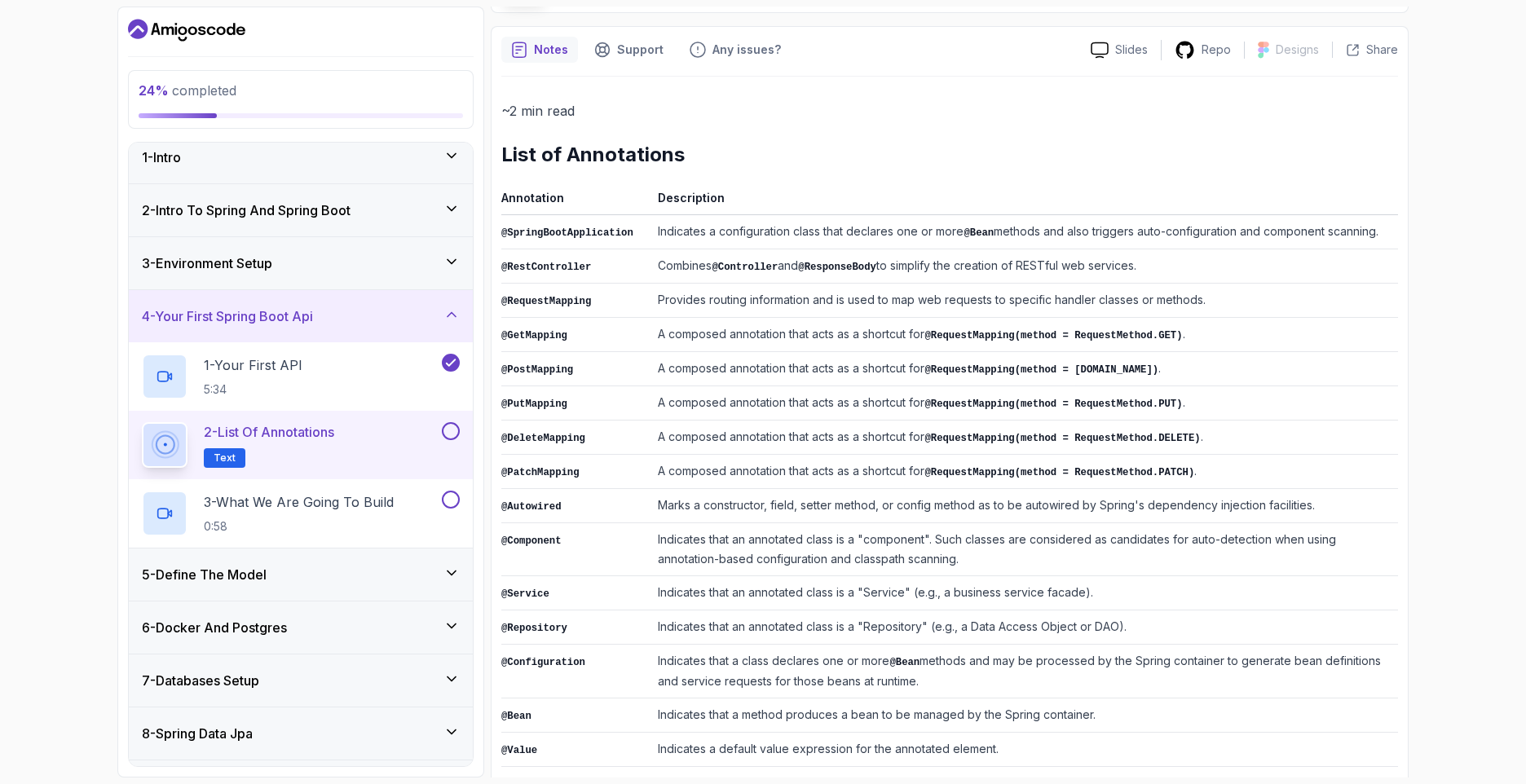
scroll to position [197, 0]
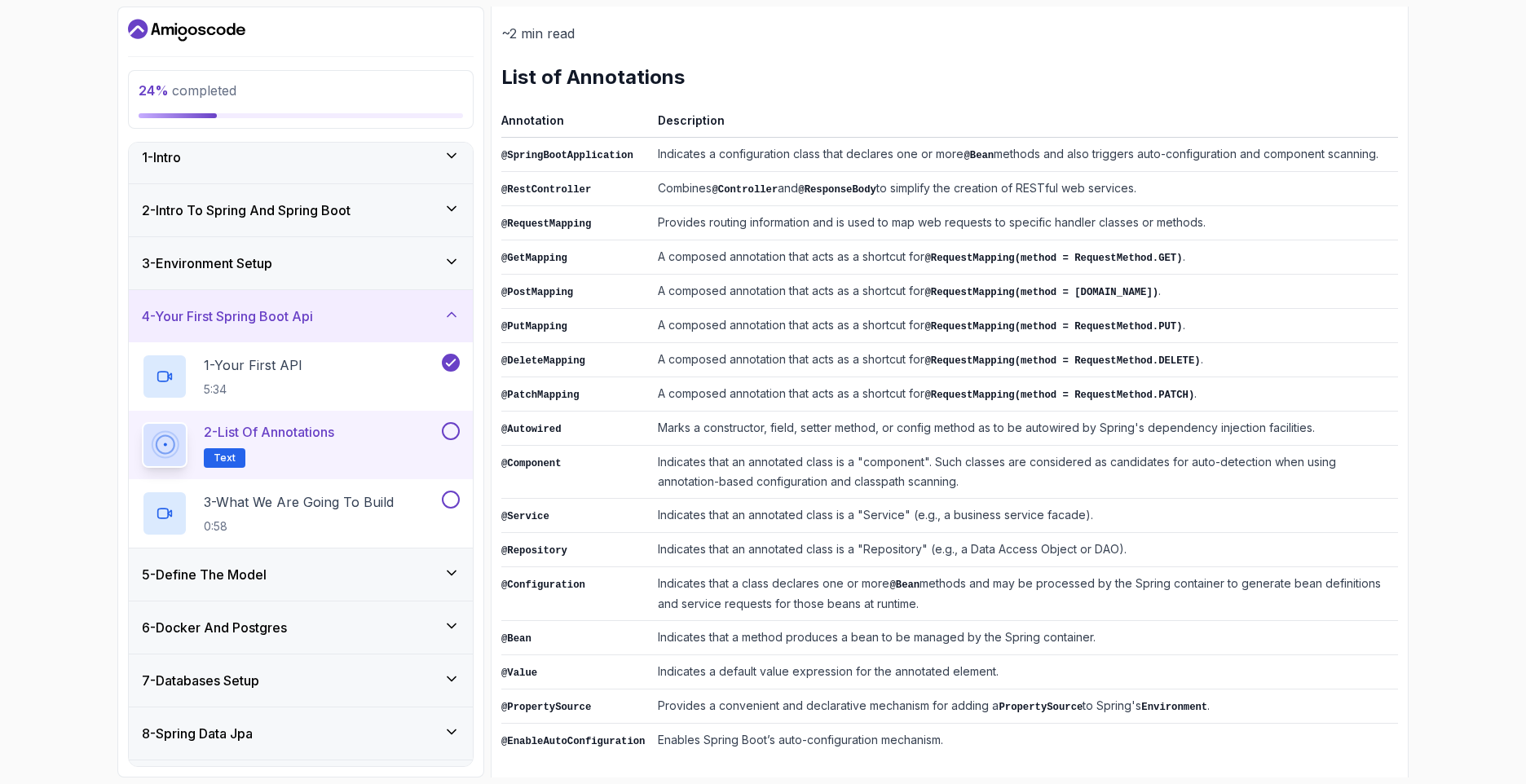
click at [455, 441] on button "2 - List of Annotations Text" at bounding box center [300, 444] width 318 height 45
click at [455, 435] on button at bounding box center [450, 431] width 18 height 18
click at [394, 508] on p "3 - What We Are Going To Build" at bounding box center [298, 502] width 190 height 20
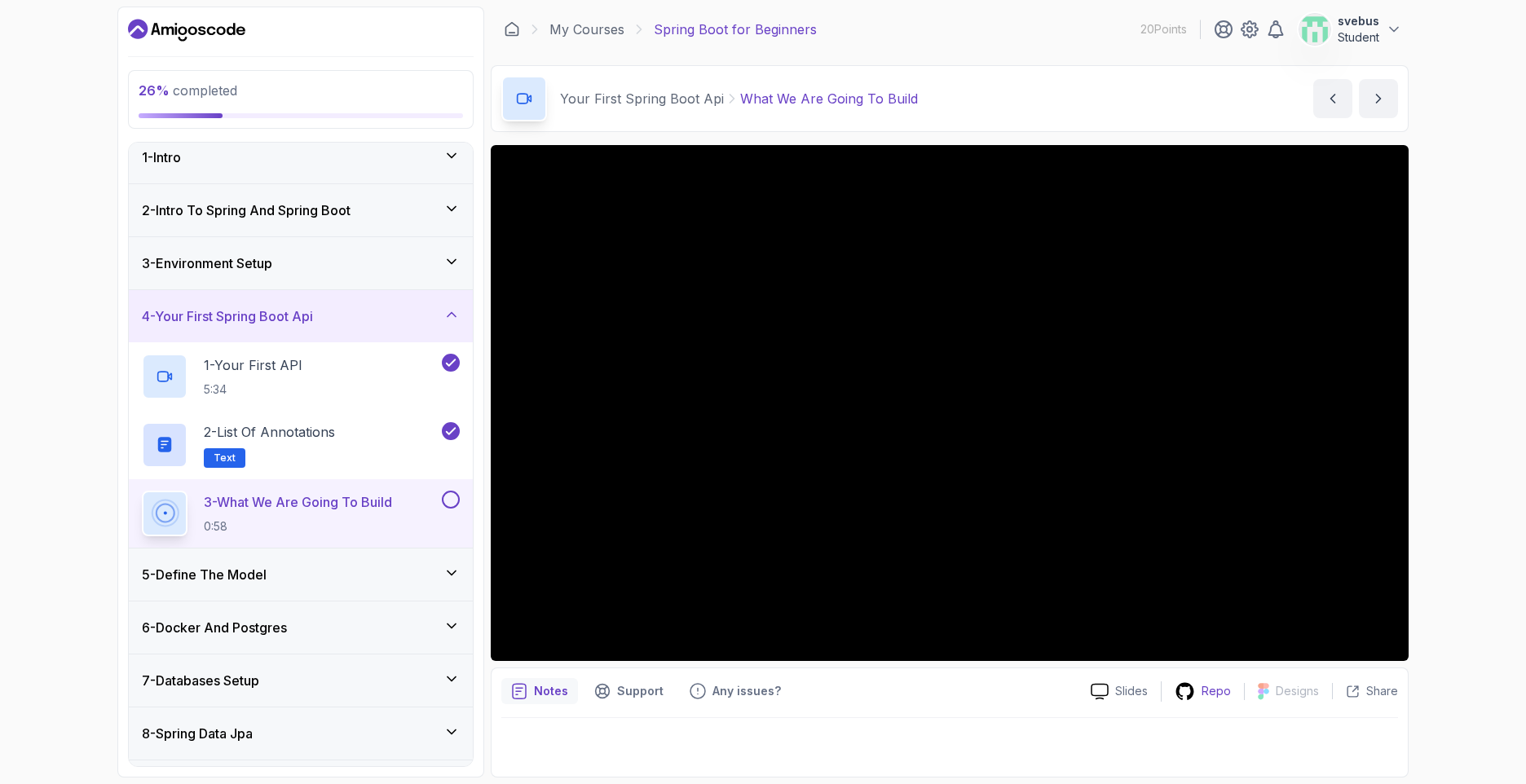
click at [1222, 698] on p "Repo" at bounding box center [1216, 691] width 29 height 16
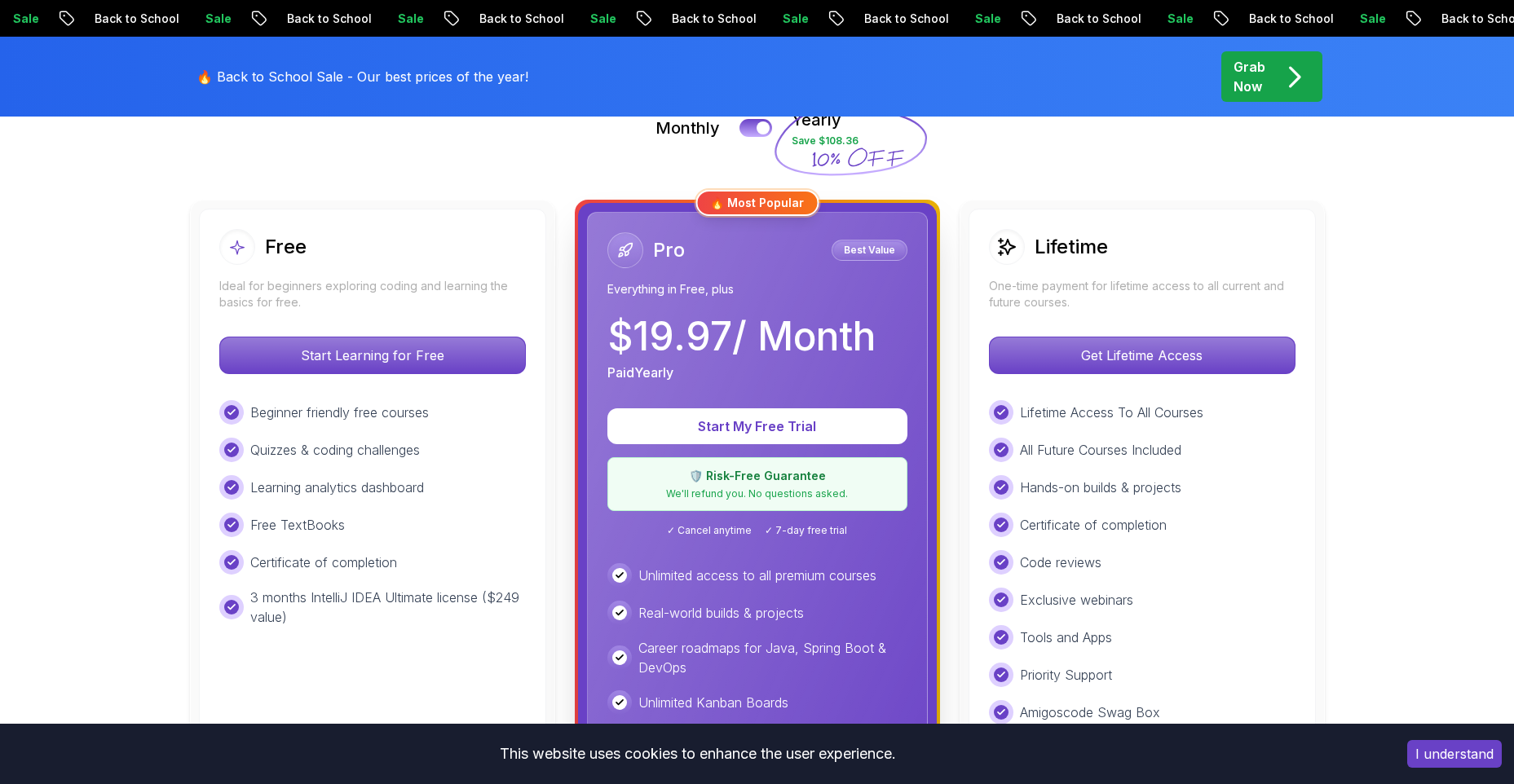
scroll to position [544, 0]
